Goal: Find specific page/section: Find specific page/section

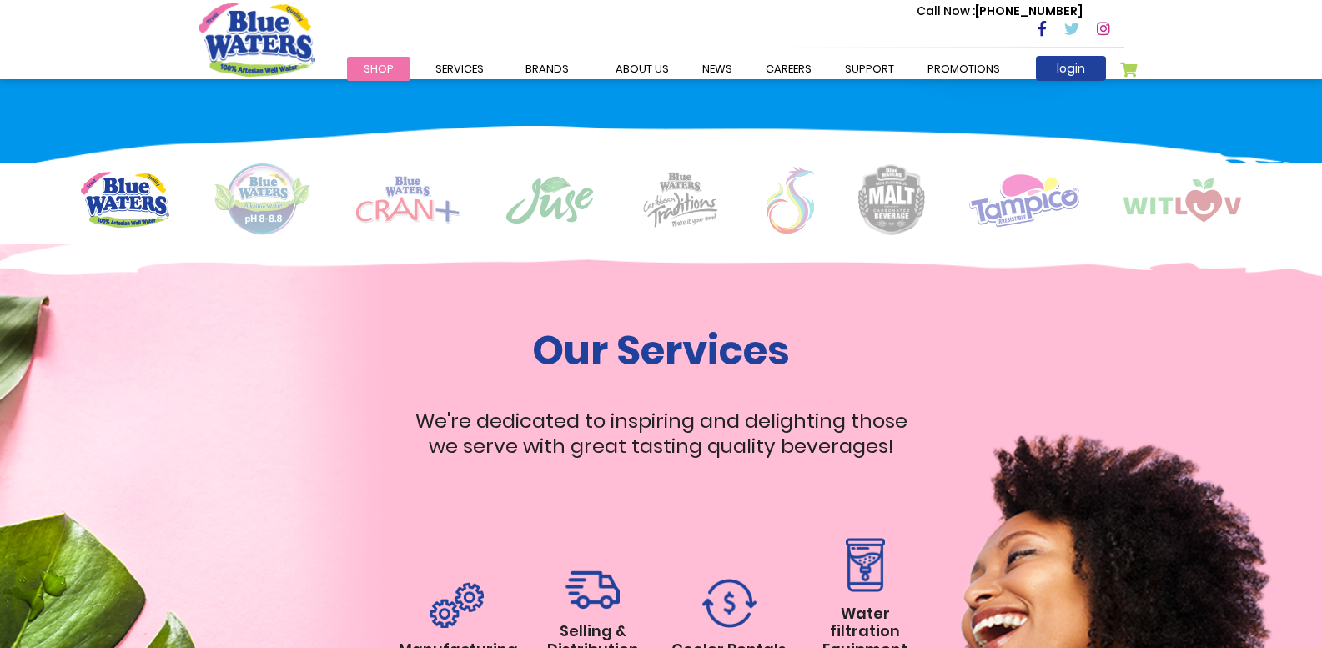
scroll to position [1334, 0]
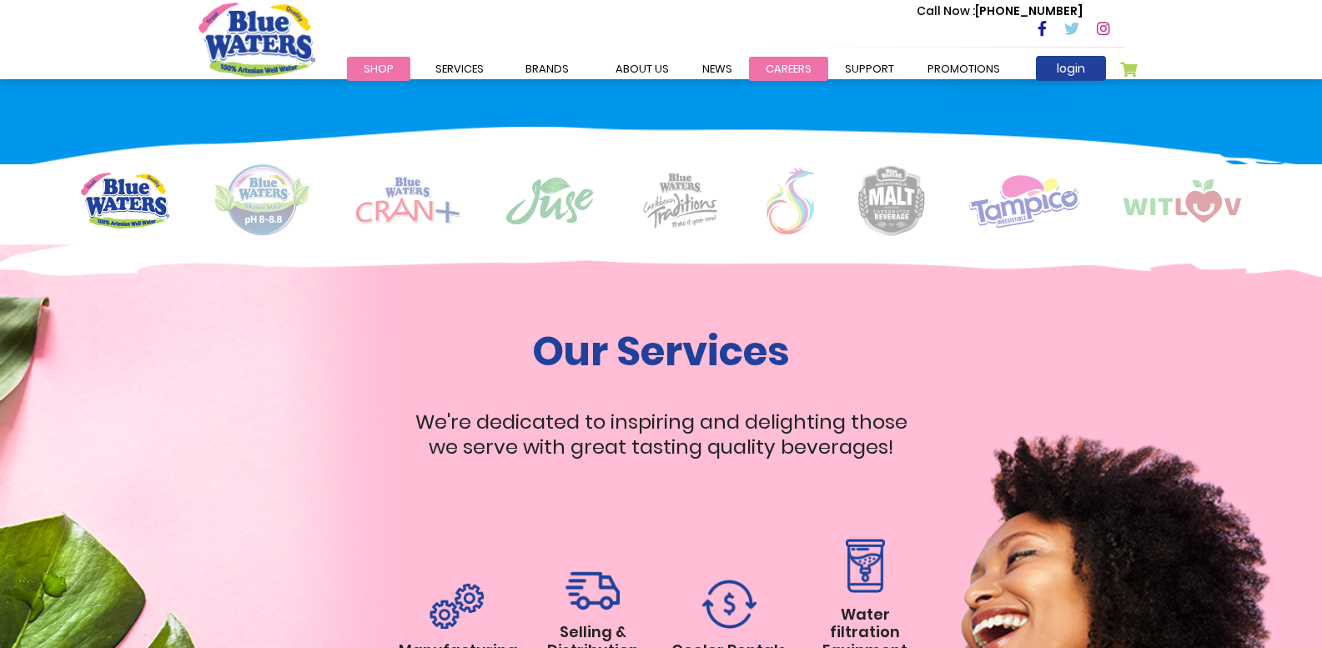
click at [776, 64] on link "careers" at bounding box center [788, 69] width 79 height 24
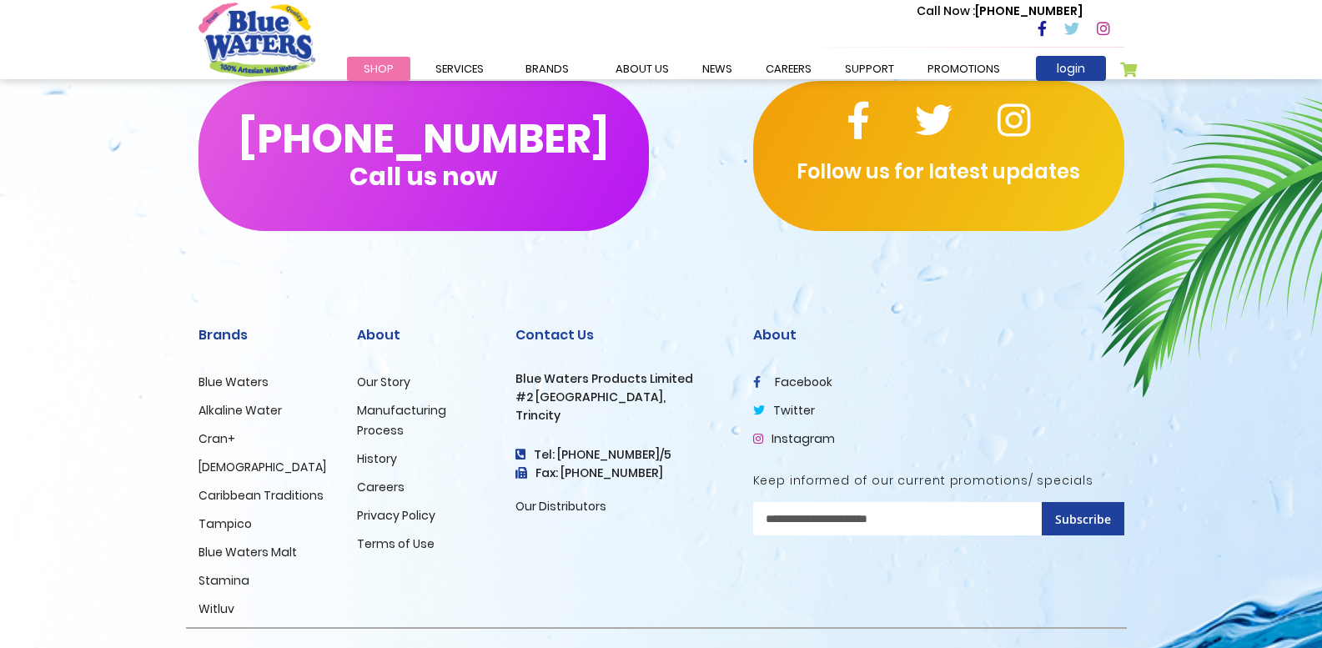
scroll to position [1661, 0]
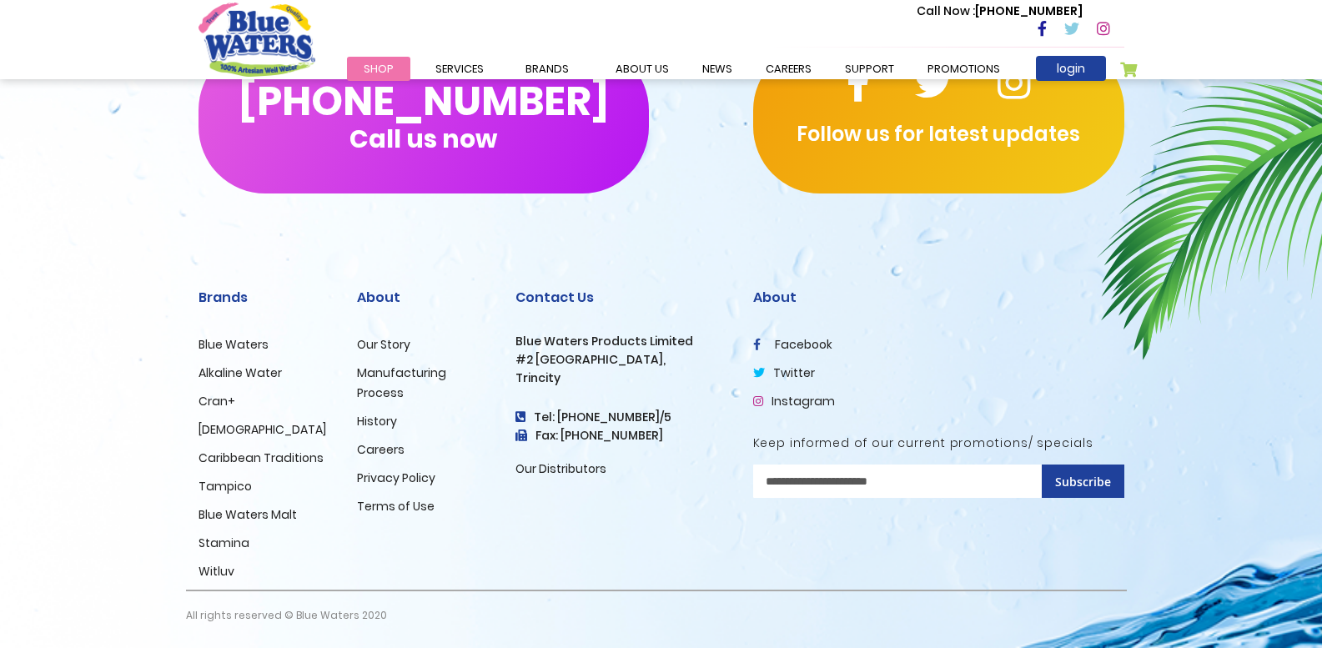
click at [373, 454] on link "Careers" at bounding box center [381, 449] width 48 height 17
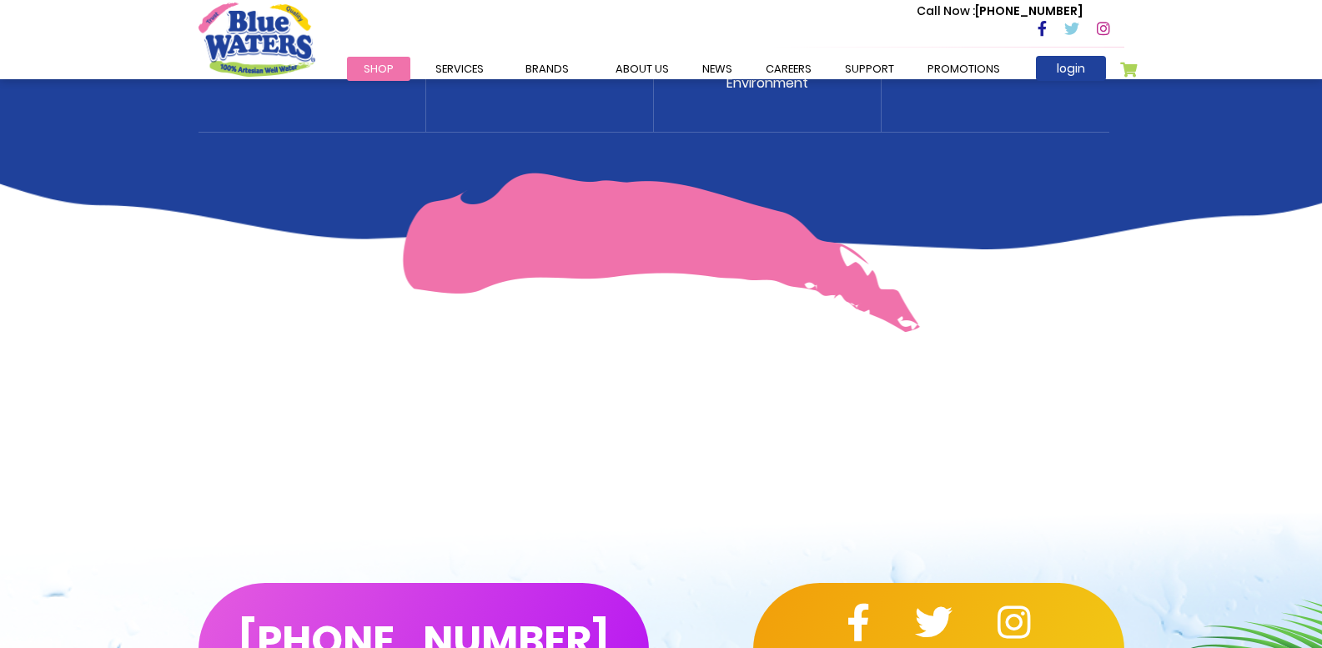
scroll to position [1251, 0]
